Goal: Task Accomplishment & Management: Manage account settings

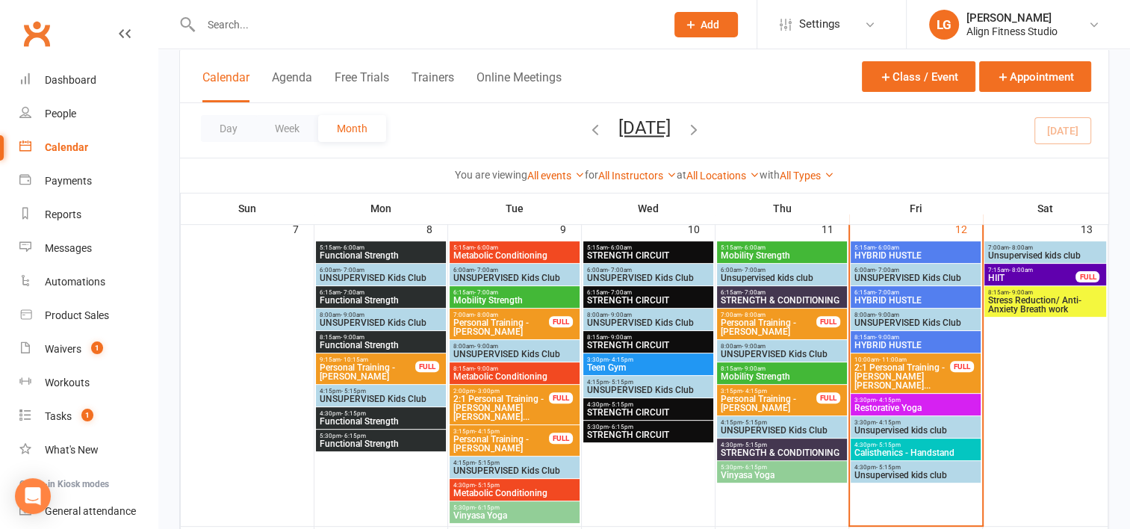
scroll to position [391, 0]
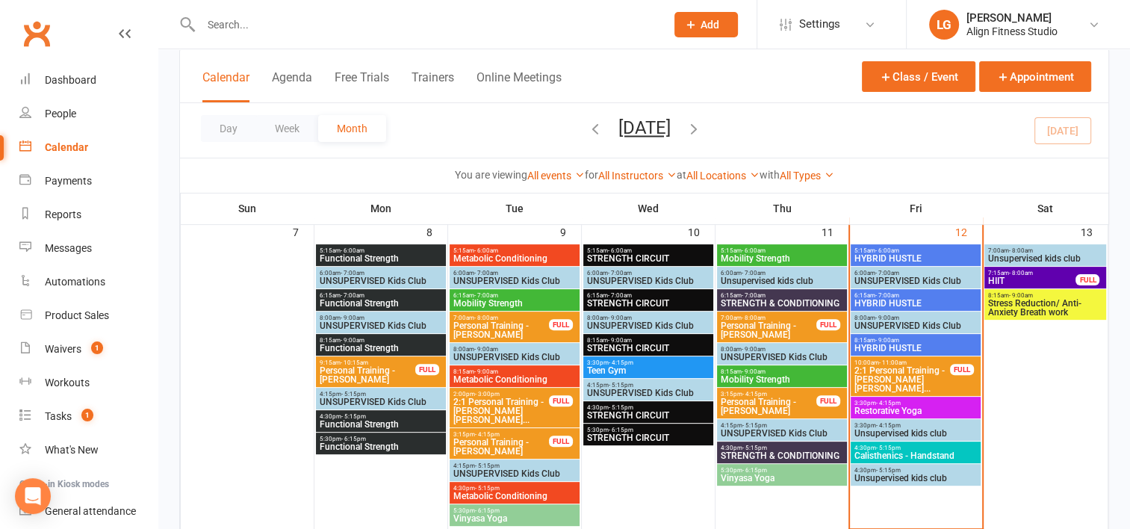
click at [1022, 275] on span "- 8:00am" at bounding box center [1021, 273] width 24 height 7
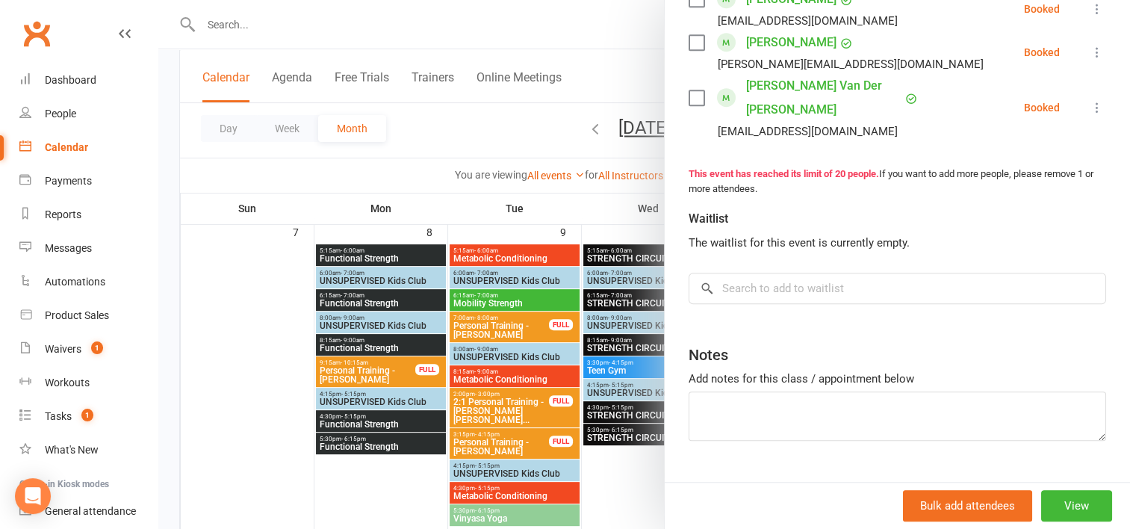
scroll to position [1035, 0]
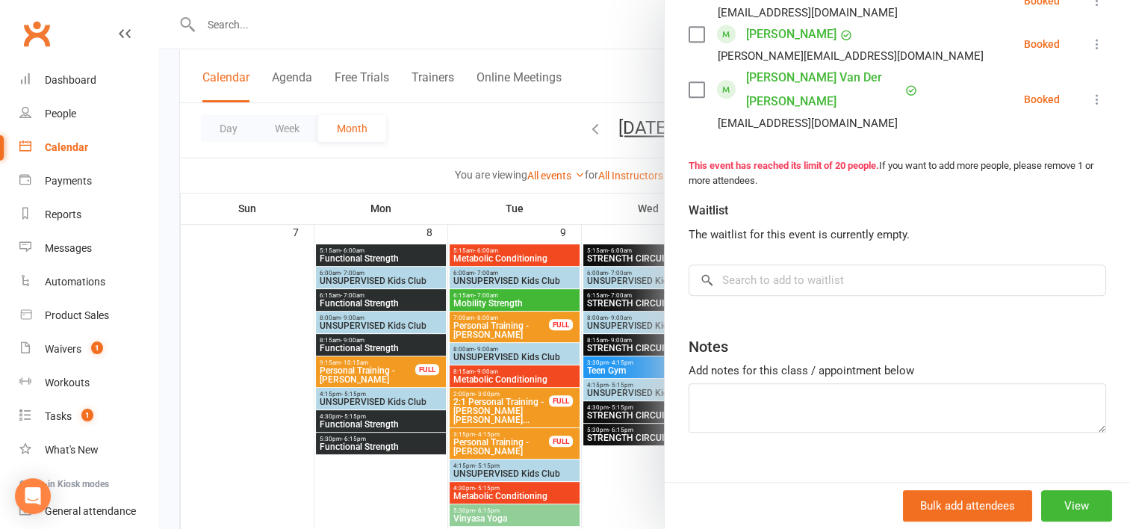
click at [599, 209] on div at bounding box center [643, 264] width 971 height 529
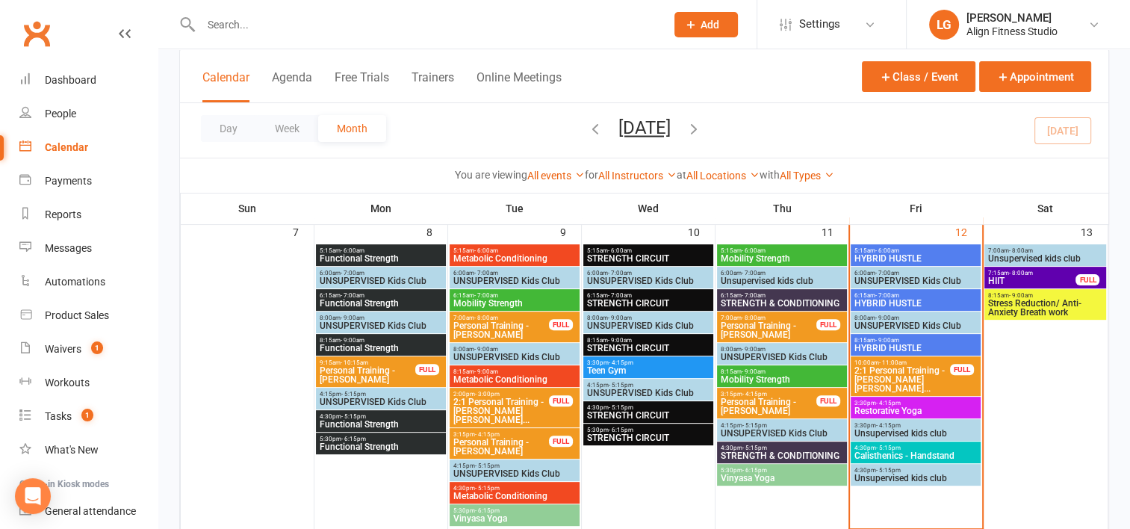
click at [1032, 308] on span "Stress Reduction/ Anti-Anxiety Breath work" at bounding box center [1045, 308] width 116 height 18
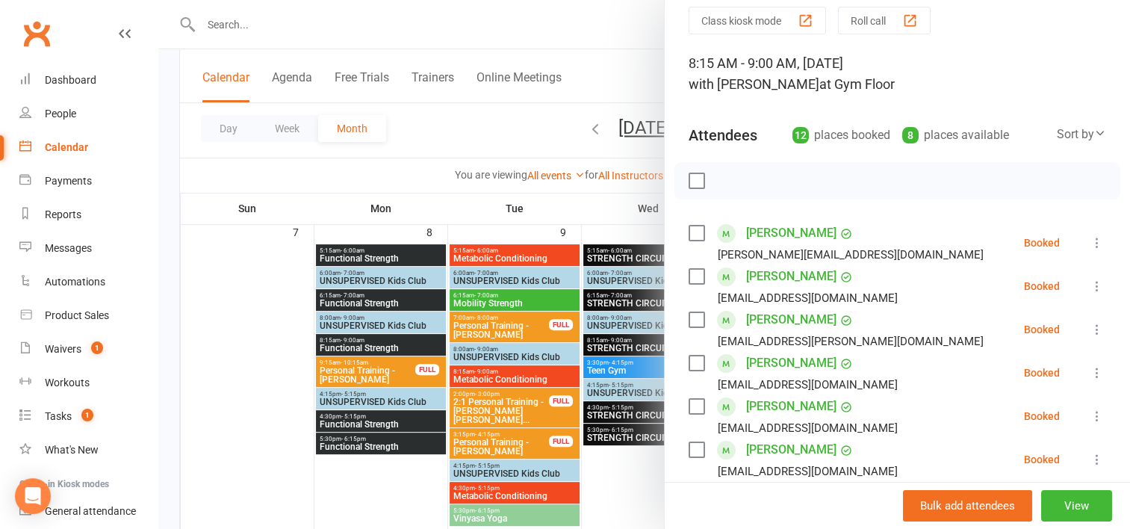
scroll to position [55, 0]
click at [1041, 497] on button "View" at bounding box center [1076, 505] width 71 height 31
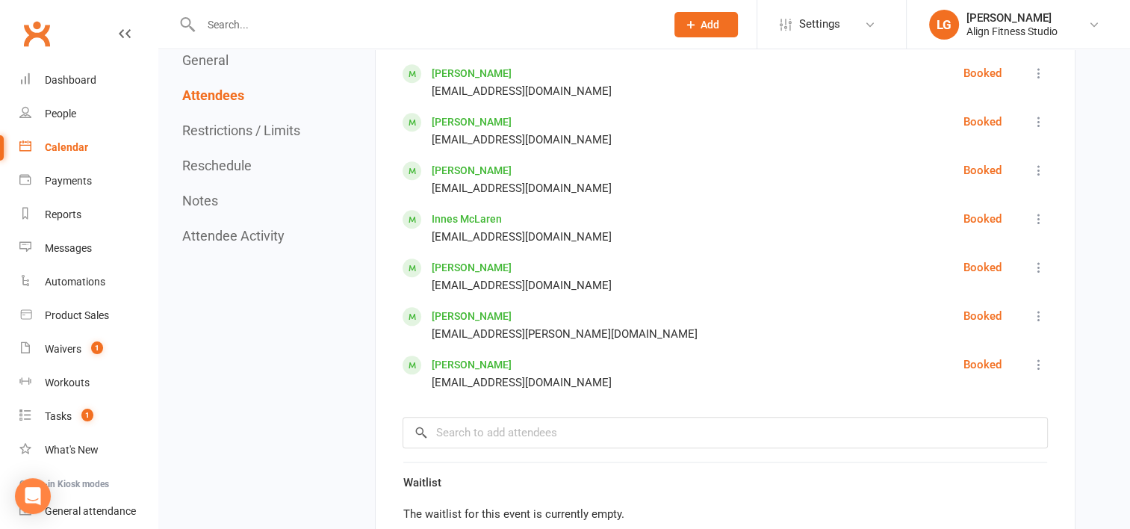
scroll to position [1340, 0]
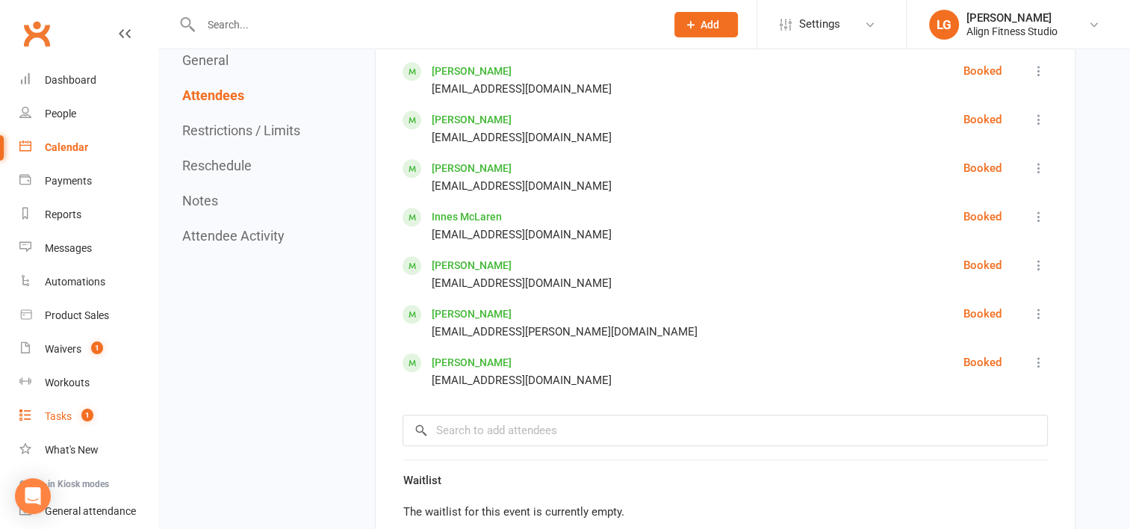
click at [60, 423] on link "Tasks 1" at bounding box center [88, 416] width 138 height 34
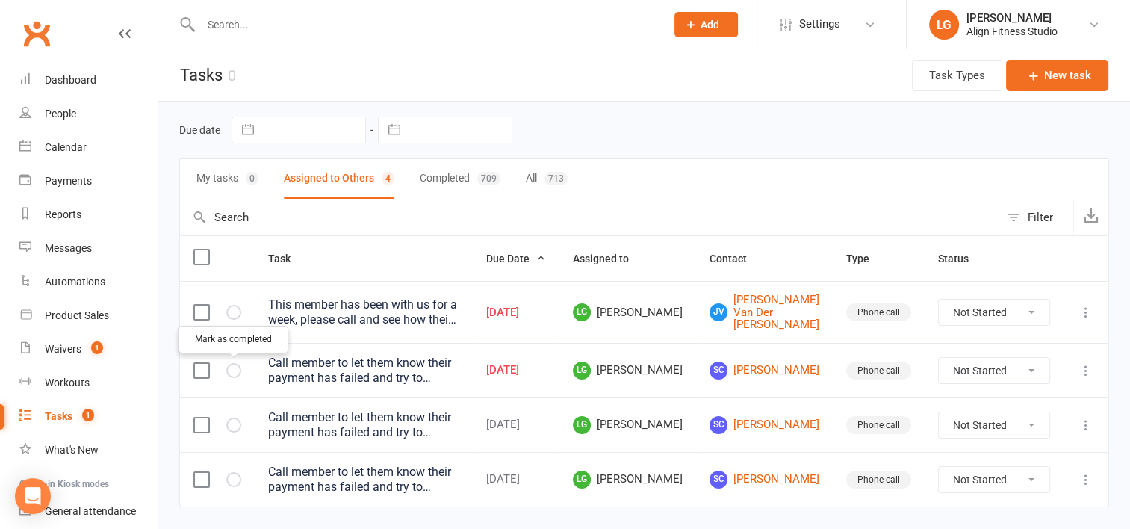
click at [0, 0] on icon "button" at bounding box center [0, 0] width 0 height 0
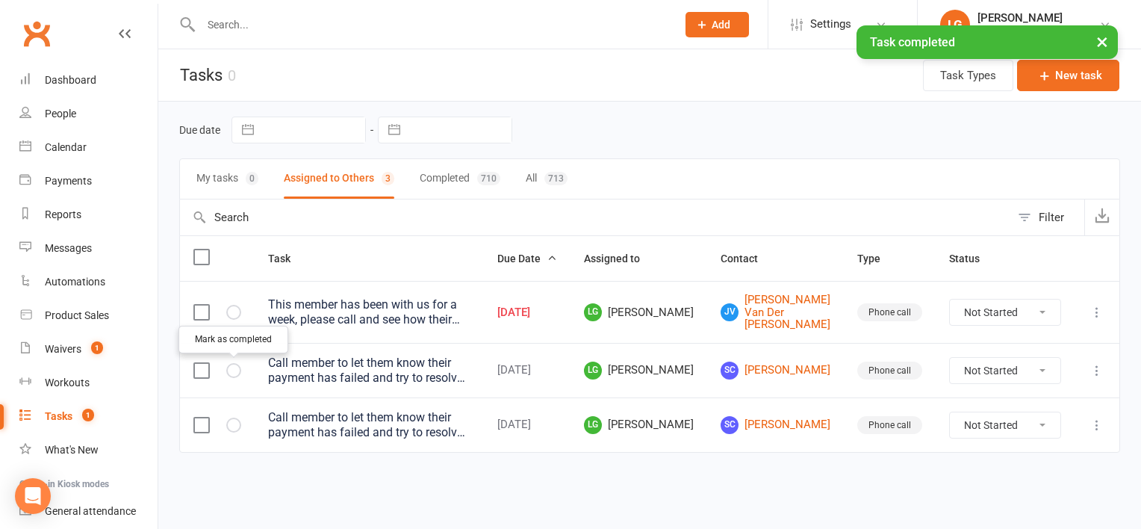
click at [0, 0] on icon "button" at bounding box center [0, 0] width 0 height 0
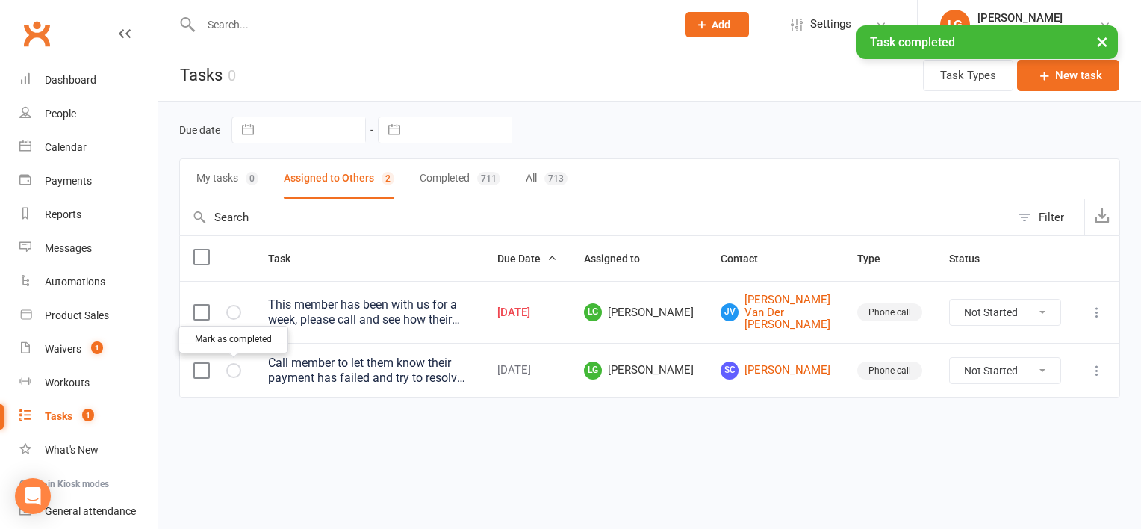
click at [0, 0] on icon "button" at bounding box center [0, 0] width 0 height 0
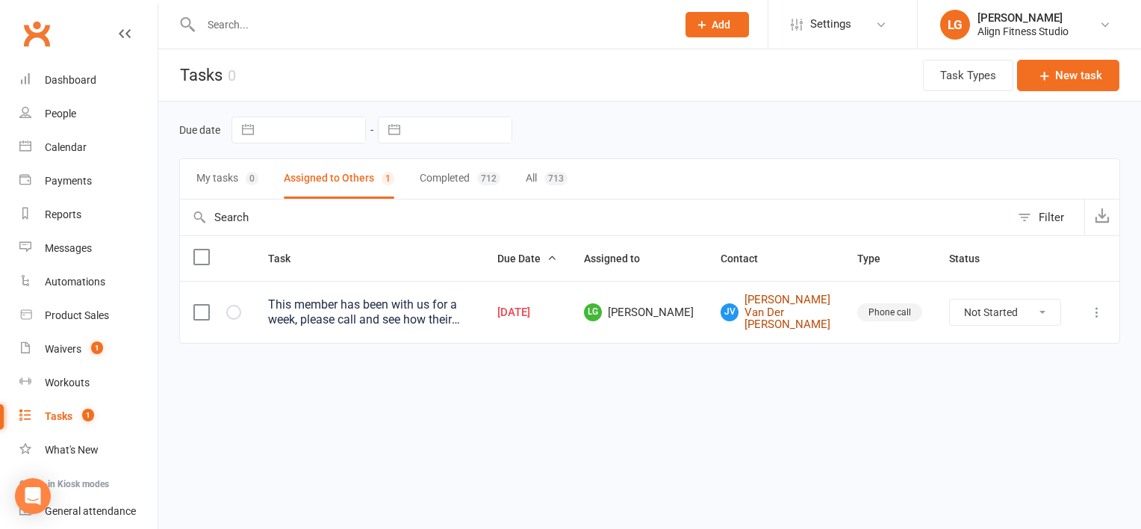
click at [812, 306] on link "[PERSON_NAME] Van Der [PERSON_NAME]" at bounding box center [775, 311] width 110 height 37
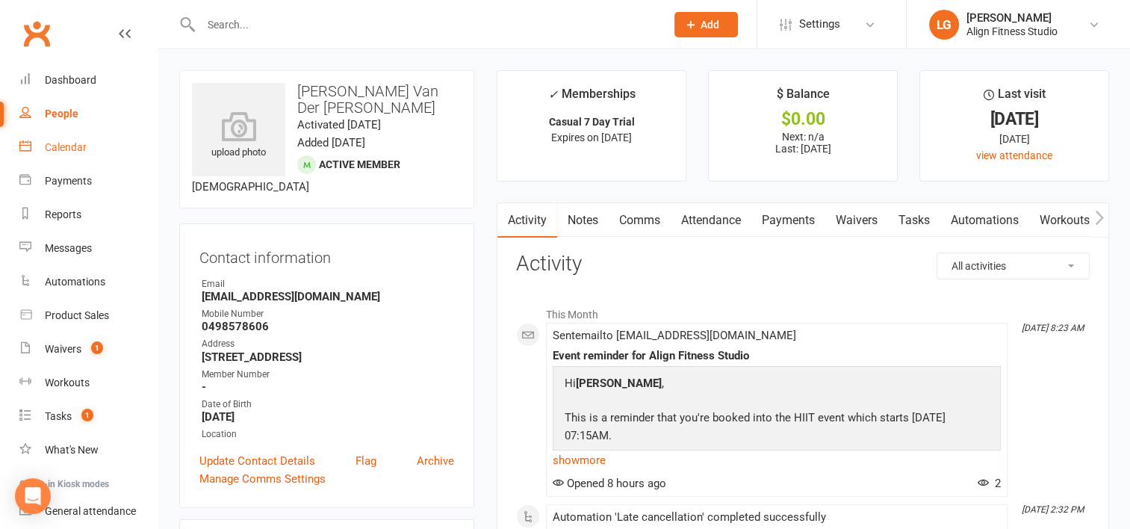
click at [59, 148] on div "Calendar" at bounding box center [66, 147] width 42 height 12
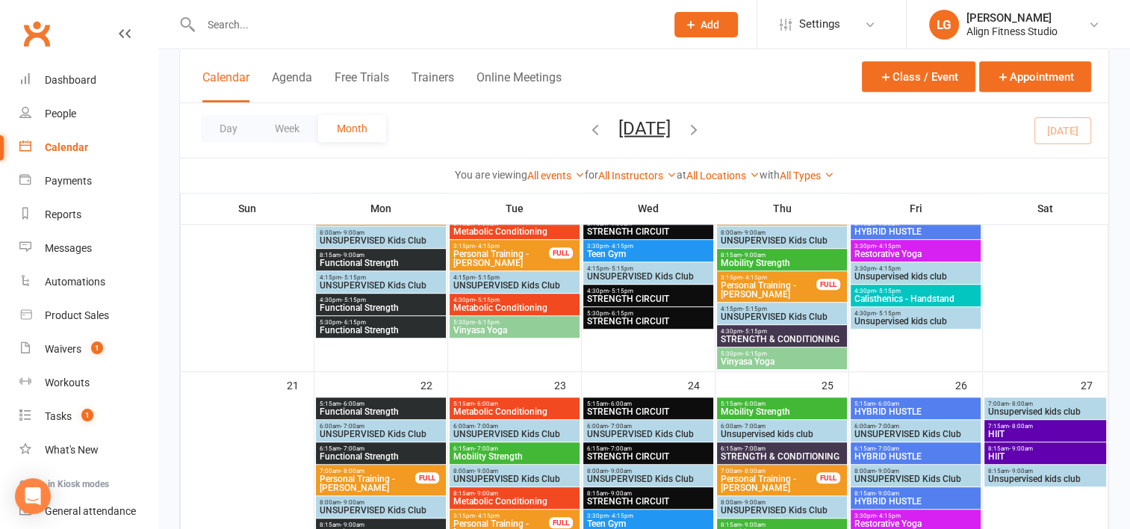
scroll to position [695, 0]
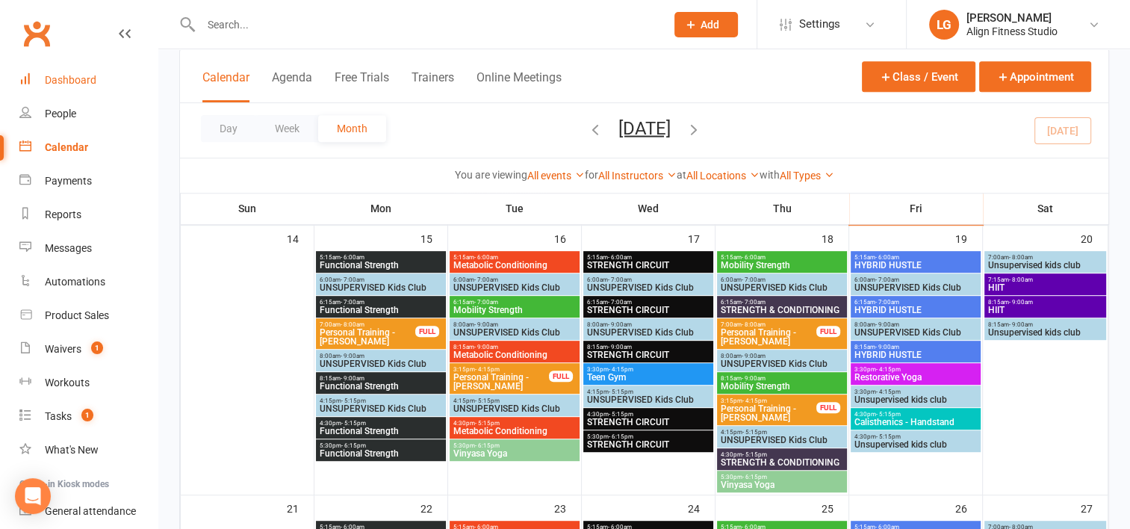
click at [56, 81] on div "Dashboard" at bounding box center [71, 80] width 52 height 12
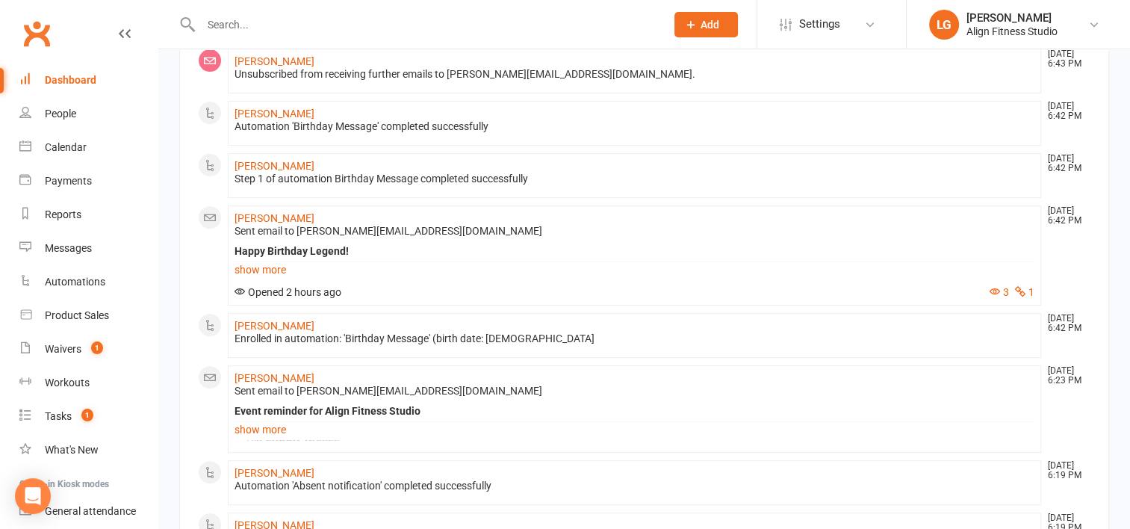
scroll to position [546, 0]
click at [63, 81] on div "Dashboard" at bounding box center [71, 80] width 52 height 12
click at [60, 146] on div "Calendar" at bounding box center [66, 147] width 42 height 12
